Goal: Check status: Check status

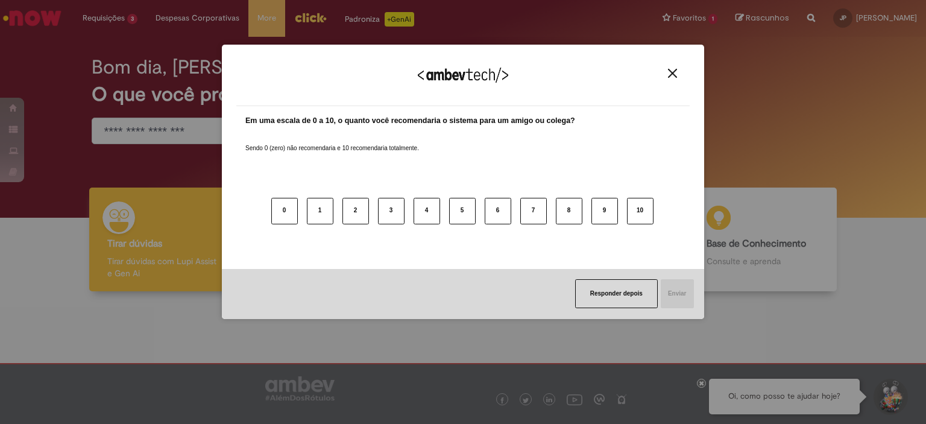
click at [676, 70] on img "Close" at bounding box center [672, 73] width 9 height 9
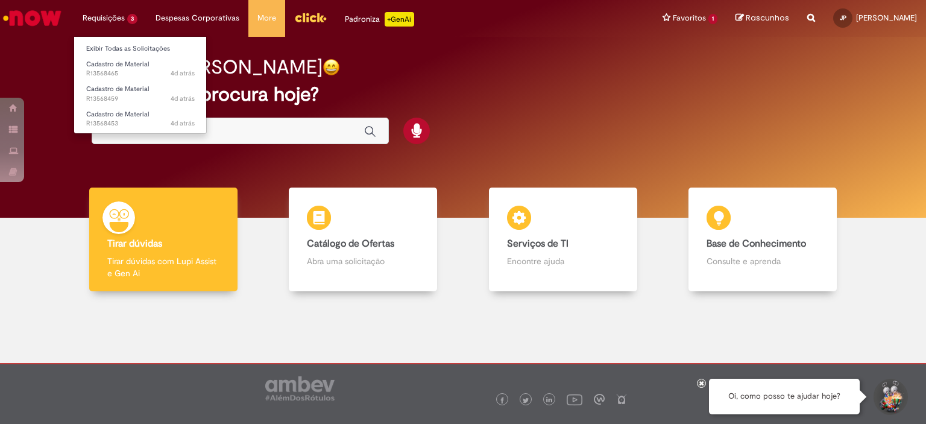
click at [135, 11] on li "Requisições 3 Exibir Todas as Solicitações Cadastro de Material 4d atrás 4 dias…" at bounding box center [110, 18] width 73 height 36
click at [96, 15] on li "Requisições 3 Exibir Todas as Solicitações Cadastro de Material 4d atrás 4 dias…" at bounding box center [110, 18] width 73 height 36
click at [124, 115] on span "Cadastro de Material" at bounding box center [117, 114] width 63 height 9
click at [111, 15] on li "Requisições 3 Exibir Todas as Solicitações Cadastro de Material 4d atrás 4 dias…" at bounding box center [110, 18] width 73 height 36
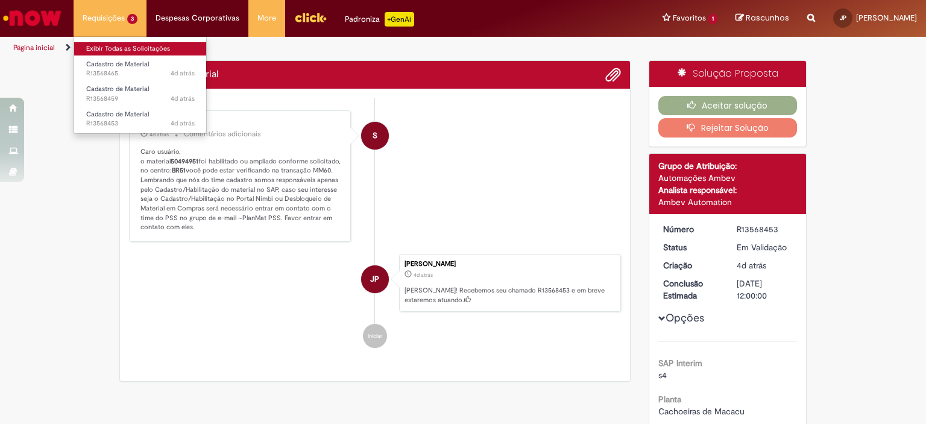
click at [135, 49] on link "Exibir Todas as Solicitações" at bounding box center [140, 48] width 133 height 13
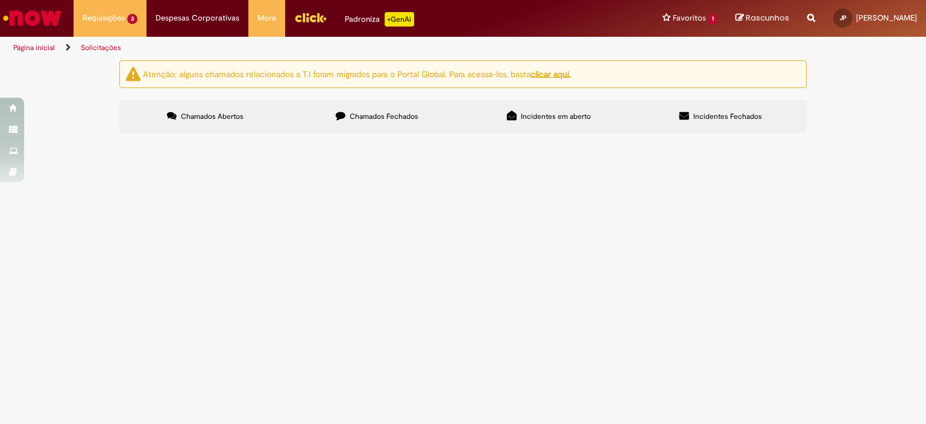
click at [0, 0] on div at bounding box center [0, 0] width 0 height 0
click at [0, 0] on span "R13568465" at bounding box center [0, 0] width 0 height 0
click at [0, 0] on td "R13568459" at bounding box center [0, 0] width 0 height 0
click at [0, 0] on td "Cadastro de Material" at bounding box center [0, 0] width 0 height 0
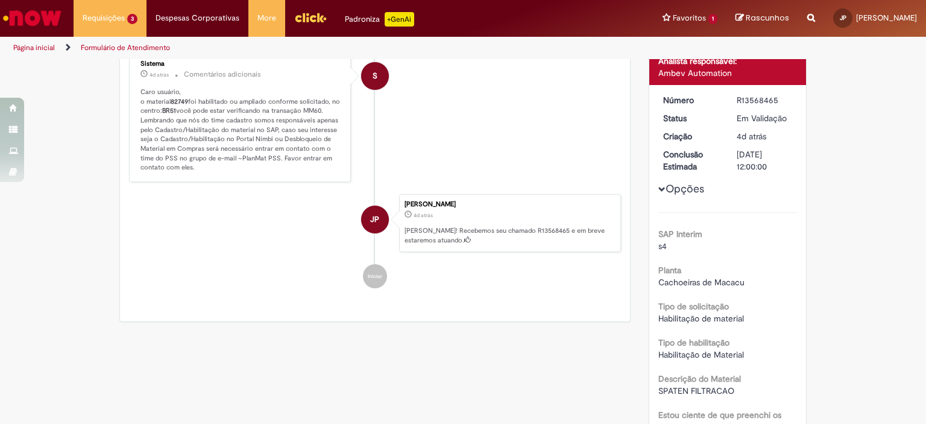
scroll to position [8, 0]
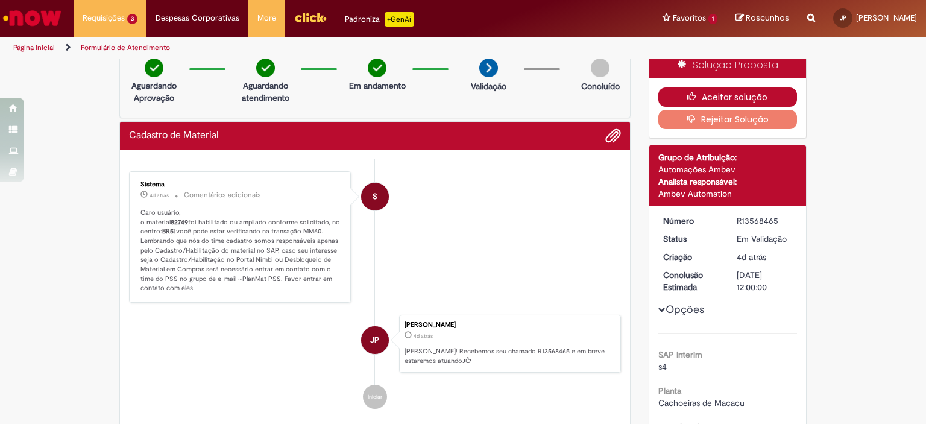
click at [760, 96] on button "Aceitar solução" at bounding box center [728, 96] width 139 height 19
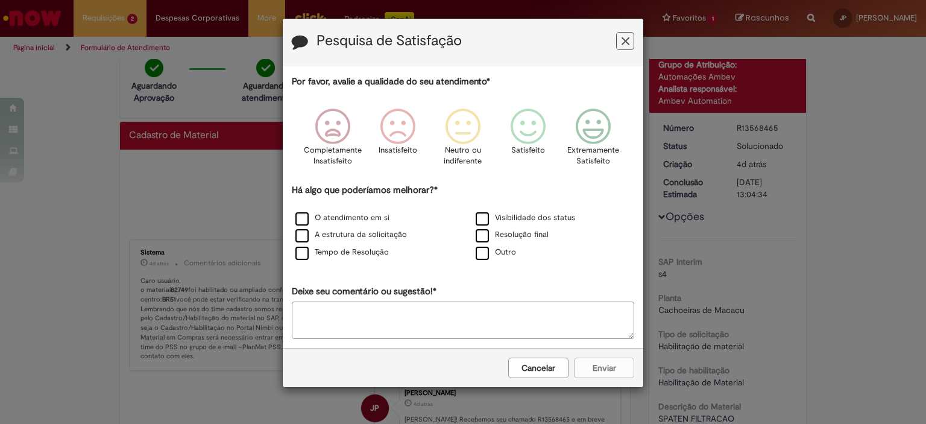
click at [630, 43] on button "Feedback" at bounding box center [625, 41] width 18 height 18
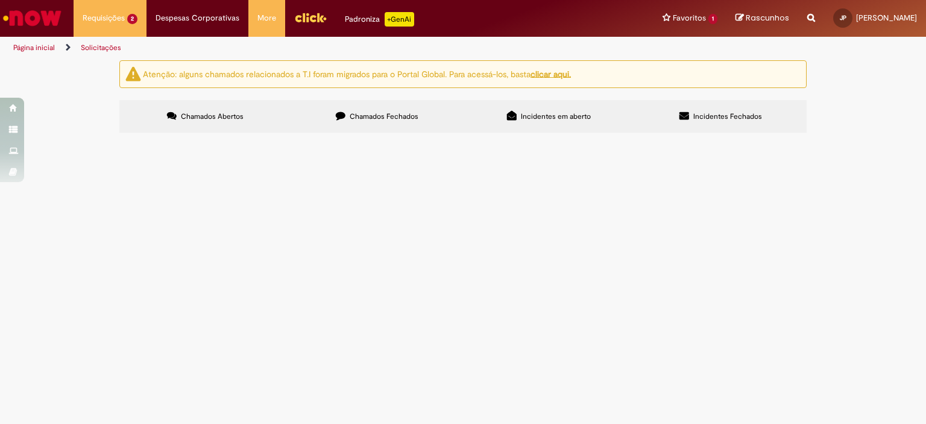
click at [0, 0] on td "R13568459" at bounding box center [0, 0] width 0 height 0
click at [0, 0] on span "R13568459" at bounding box center [0, 0] width 0 height 0
click at [0, 0] on span "Cadastro de Material" at bounding box center [0, 0] width 0 height 0
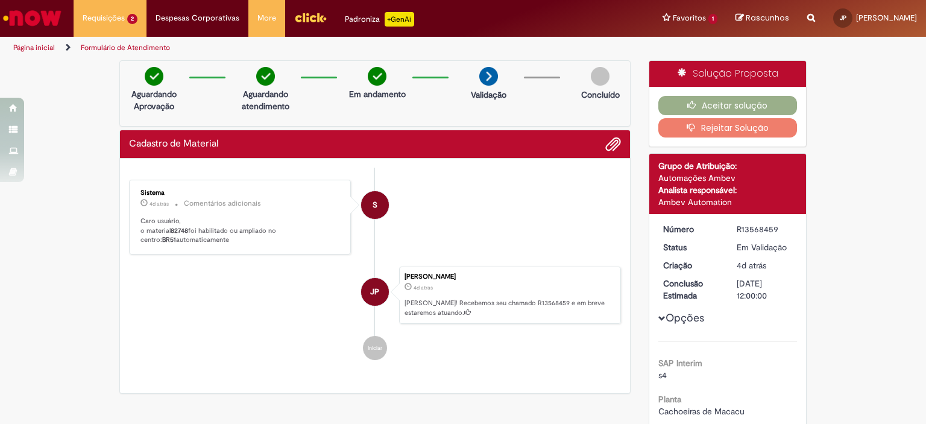
click at [101, 49] on link "Formulário de Atendimento" at bounding box center [125, 48] width 89 height 10
click at [42, 49] on link "Página inicial" at bounding box center [34, 48] width 42 height 10
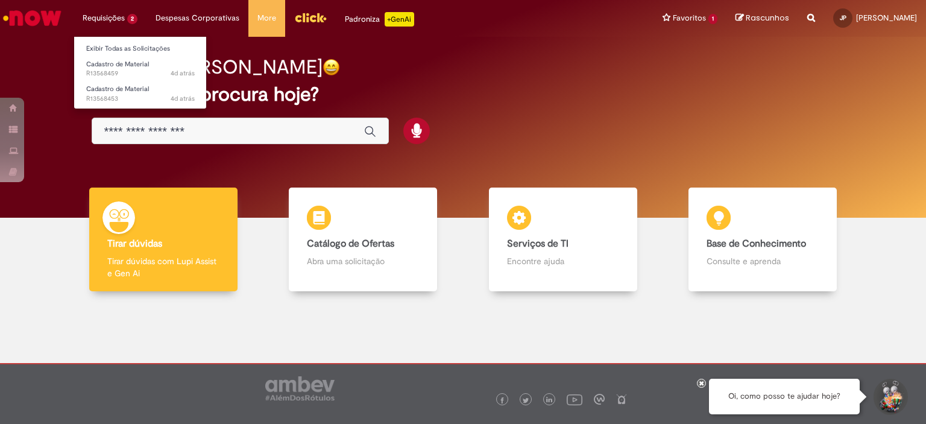
click at [116, 30] on li "Requisições 2 Exibir Todas as Solicitações Cadastro de Material 4d atrás 4 dias…" at bounding box center [110, 18] width 73 height 36
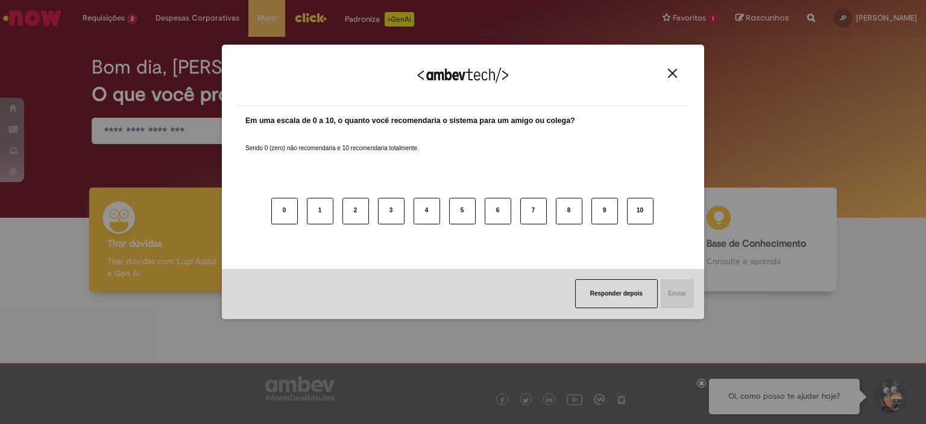
click at [671, 68] on button "Close" at bounding box center [673, 73] width 16 height 10
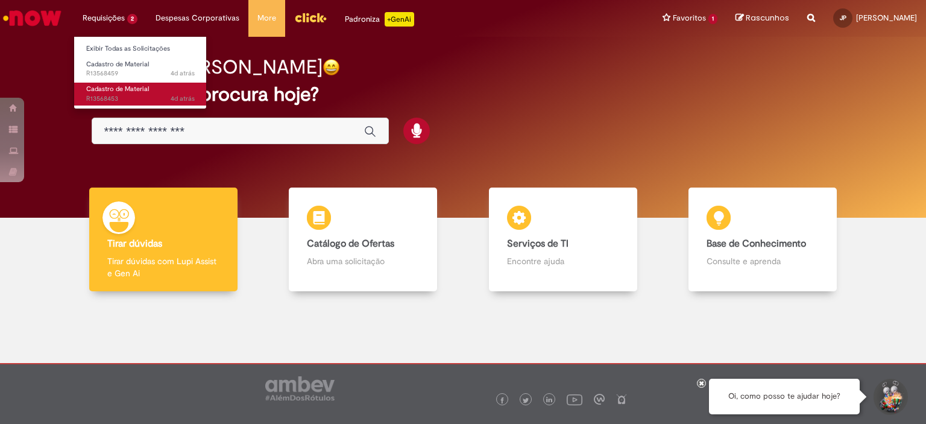
click at [106, 97] on span "4d atrás 4 dias atrás R13568453" at bounding box center [140, 99] width 109 height 10
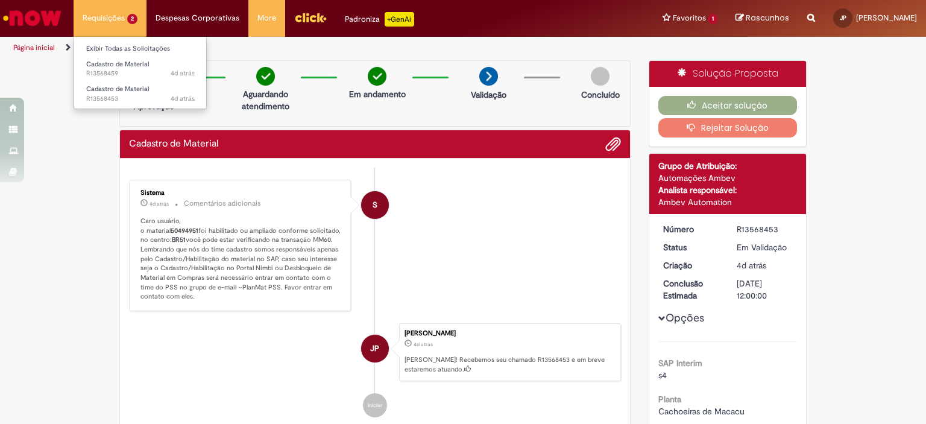
click at [99, 16] on li "Requisições 2 Exibir Todas as Solicitações Cadastro de Material 4d atrás 4 dias…" at bounding box center [110, 18] width 73 height 36
click at [108, 48] on link "Exibir Todas as Solicitações" at bounding box center [140, 48] width 133 height 13
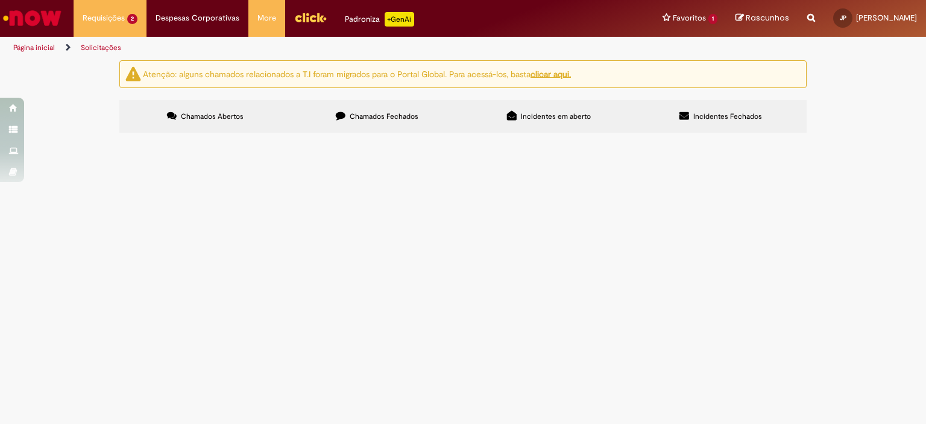
click at [376, 124] on label "Chamados Fechados" at bounding box center [377, 116] width 172 height 33
click at [0, 0] on span "Cadastro de Material" at bounding box center [0, 0] width 0 height 0
click at [0, 0] on span "R13568446" at bounding box center [0, 0] width 0 height 0
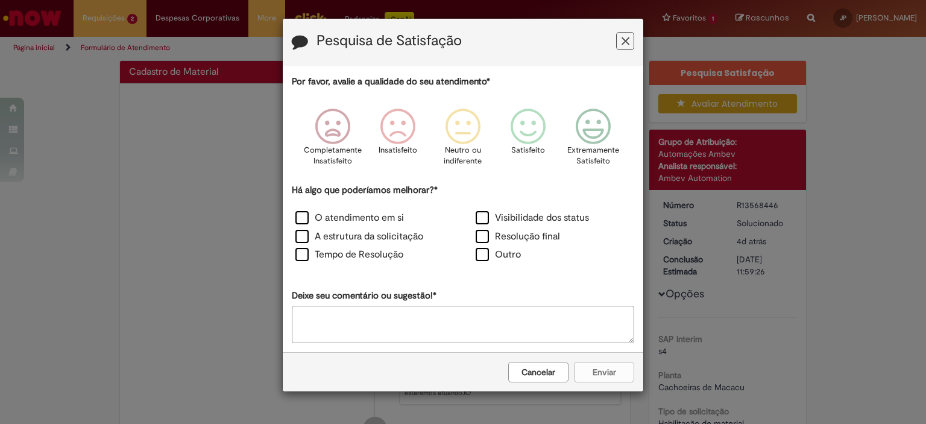
click at [625, 41] on icon "Feedback" at bounding box center [626, 41] width 8 height 13
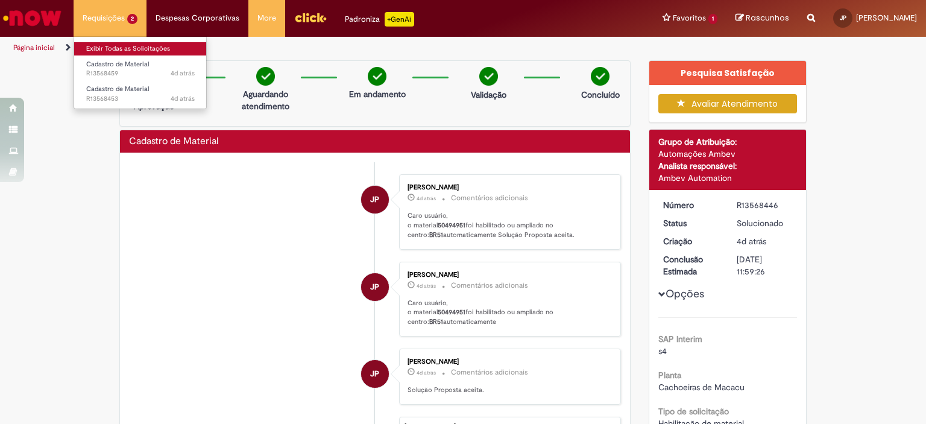
click at [113, 48] on link "Exibir Todas as Solicitações" at bounding box center [140, 48] width 133 height 13
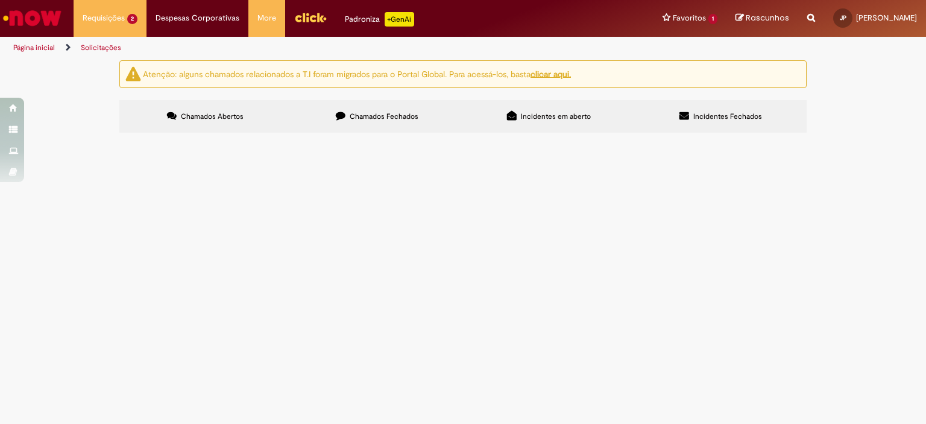
click at [371, 118] on span "Chamados Fechados" at bounding box center [384, 117] width 69 height 10
click at [0, 0] on span "Cadastro de Material" at bounding box center [0, 0] width 0 height 0
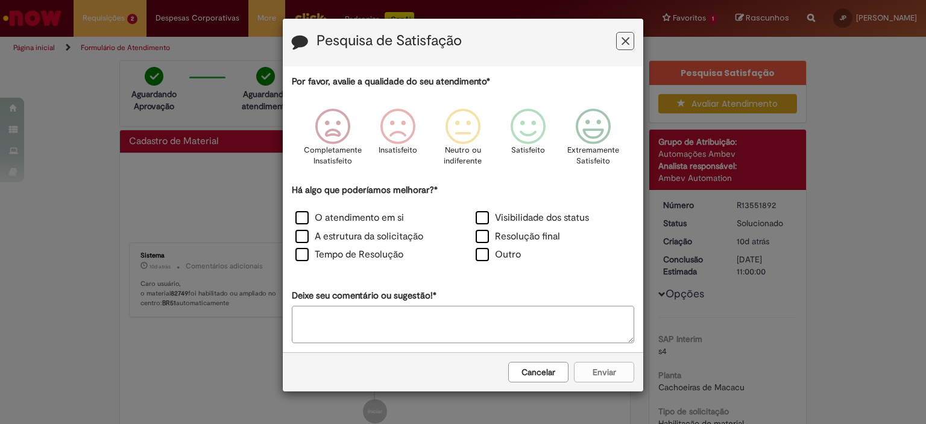
click at [628, 43] on icon "Feedback" at bounding box center [626, 41] width 8 height 13
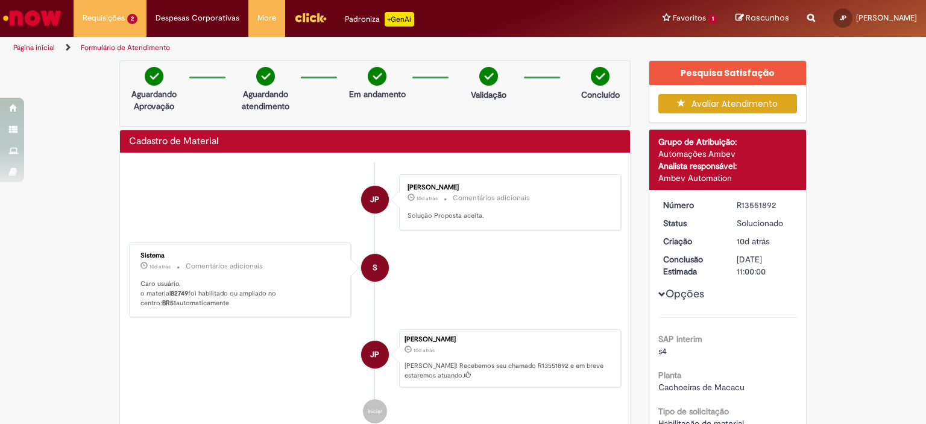
click at [33, 50] on link "Página inicial" at bounding box center [34, 48] width 42 height 10
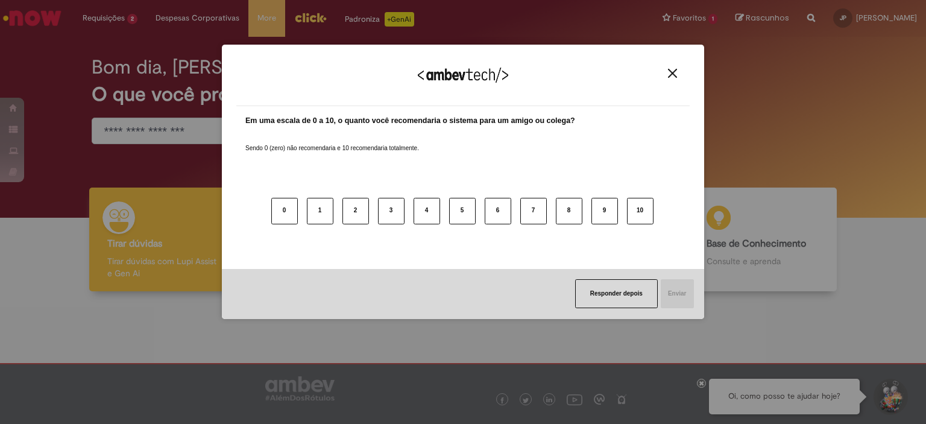
click at [94, 24] on div "Agradecemos seu feedback! Em uma escala de 0 a 10, o quanto você recomendaria o…" at bounding box center [463, 212] width 926 height 424
click at [96, 21] on div "Agradecemos seu feedback! Em uma escala de 0 a 10, o quanto você recomendaria o…" at bounding box center [463, 212] width 926 height 424
drag, startPoint x: 673, startPoint y: 74, endPoint x: 613, endPoint y: 62, distance: 61.5
click at [672, 74] on img "Close" at bounding box center [672, 73] width 9 height 9
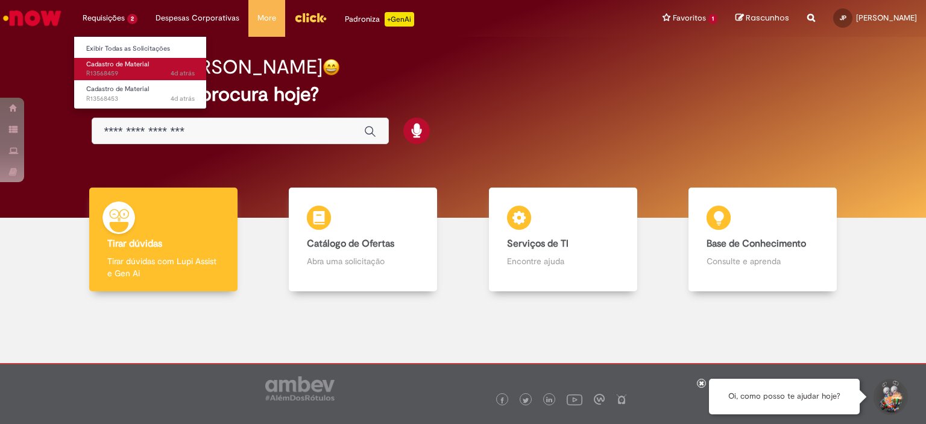
click at [110, 68] on span "Cadastro de Material" at bounding box center [117, 64] width 63 height 9
click at [94, 69] on span "4d atrás 4 dias atrás R13568459" at bounding box center [140, 74] width 109 height 10
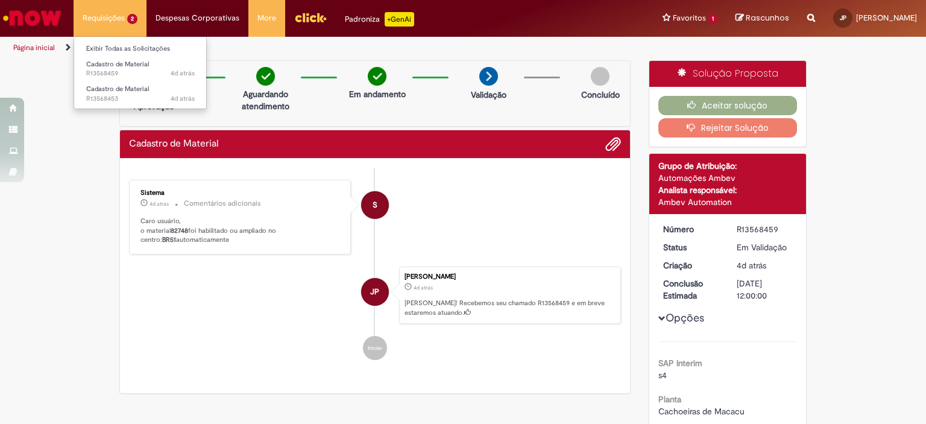
click at [100, 26] on li "Requisições 2 Exibir Todas as Solicitações Cadastro de Material 4d atrás 4 dias…" at bounding box center [110, 18] width 73 height 36
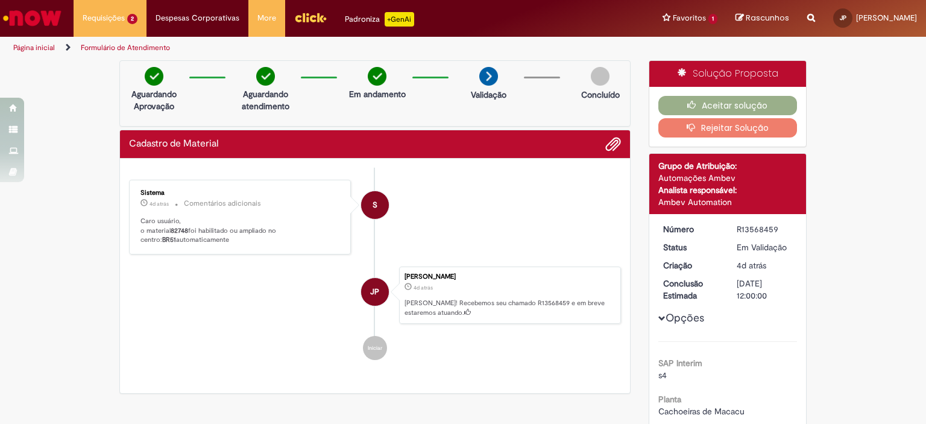
click at [54, 11] on img "Ir para a Homepage" at bounding box center [32, 18] width 62 height 24
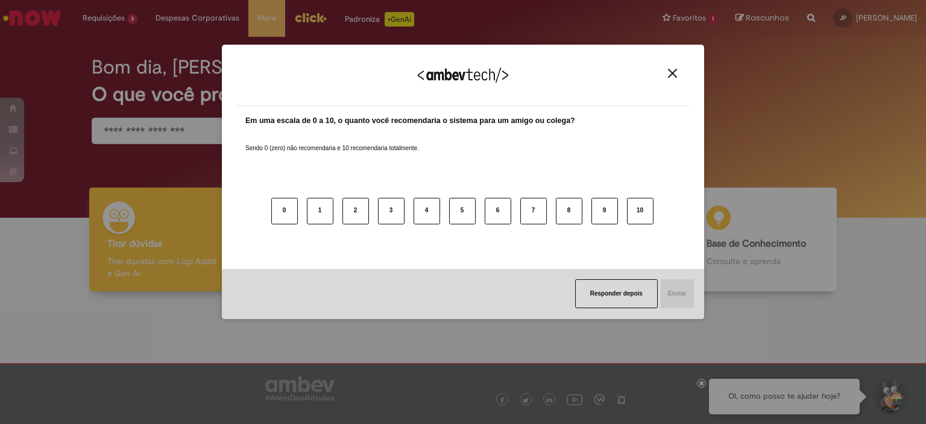
click at [676, 72] on img "Close" at bounding box center [672, 73] width 9 height 9
